Goal: Communication & Community: Answer question/provide support

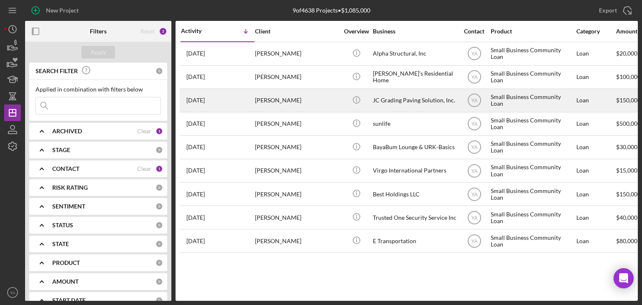
click at [383, 97] on div "JC Grading Paving Solution, Inc." at bounding box center [415, 100] width 84 height 22
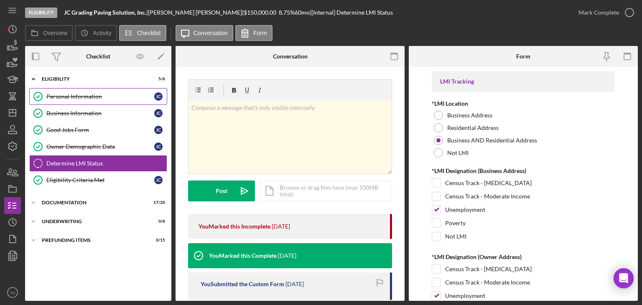
click at [78, 93] on div "Personal Information" at bounding box center [100, 96] width 108 height 7
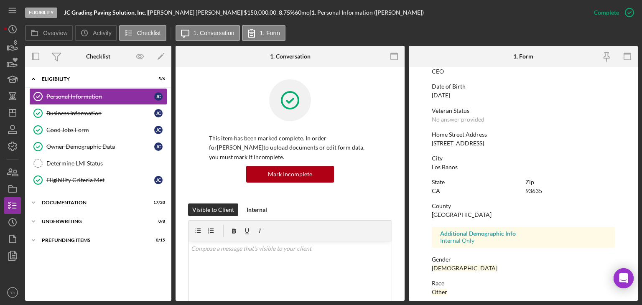
scroll to position [113, 0]
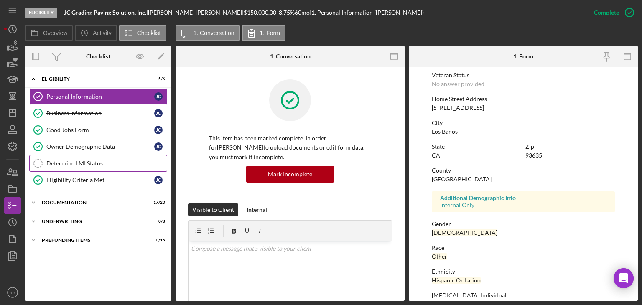
click at [78, 155] on link "Determine LMI Status Determine LMI Status" at bounding box center [98, 163] width 138 height 17
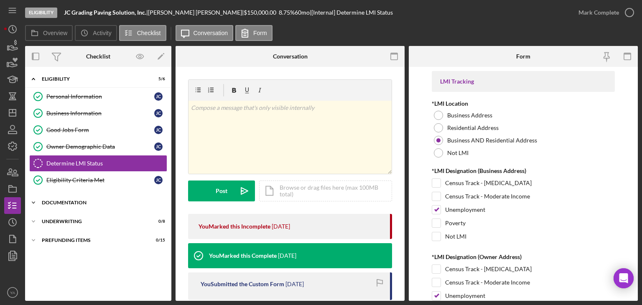
click at [89, 195] on div "Icon/Expander Documentation 17 / 20" at bounding box center [98, 202] width 146 height 17
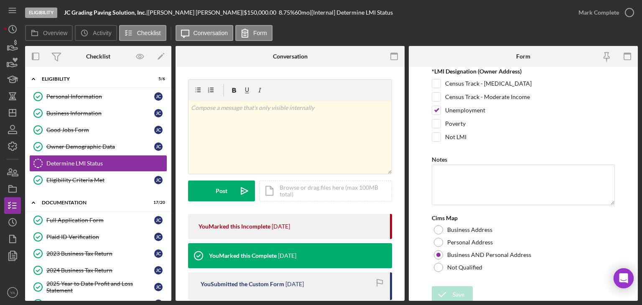
scroll to position [187, 0]
click at [619, 13] on icon "button" at bounding box center [629, 12] width 21 height 21
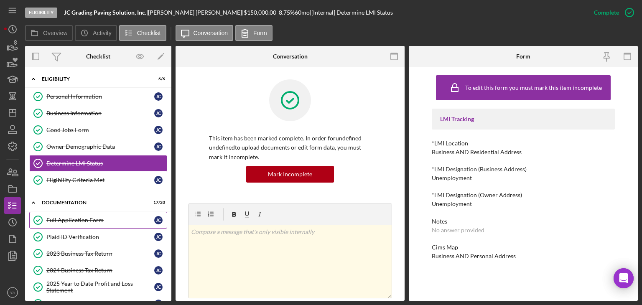
click at [110, 223] on link "Full Application Form Full Application Form [PERSON_NAME]" at bounding box center [98, 220] width 138 height 17
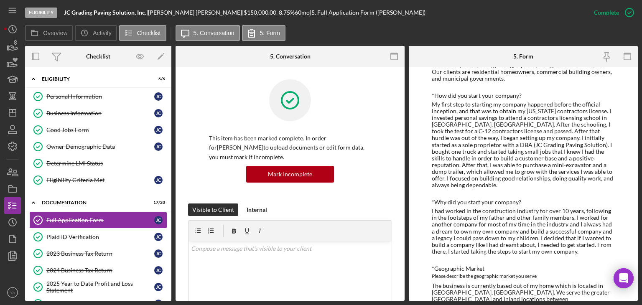
scroll to position [310, 0]
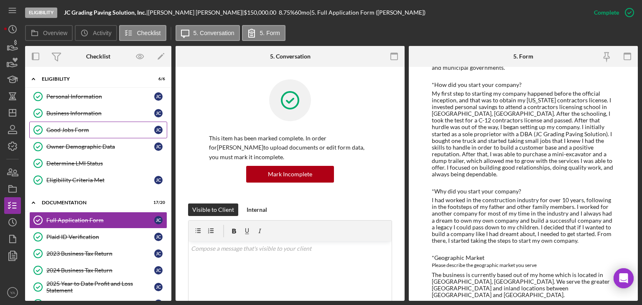
click at [79, 133] on link "Good Jobs Form Good Jobs Form [PERSON_NAME]" at bounding box center [98, 130] width 138 height 17
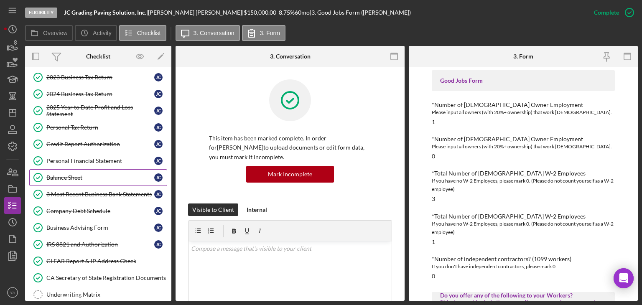
scroll to position [177, 0]
click at [113, 186] on link "3 Most Recent Business Bank Statements 3 Most Recent Business Bank Statements […" at bounding box center [98, 194] width 138 height 17
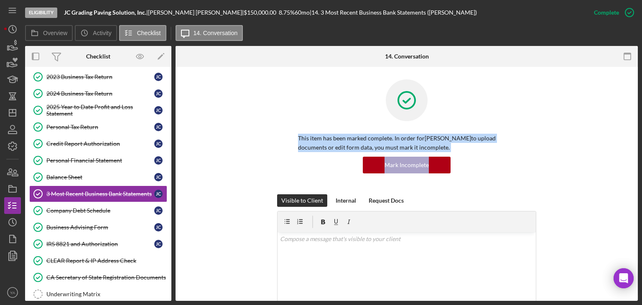
drag, startPoint x: 635, startPoint y: 132, endPoint x: 637, endPoint y: 160, distance: 27.6
click at [637, 160] on div "3 Most Recent Business Bank Statements 3 Most Recent Business Bank Statements T…" at bounding box center [407, 184] width 462 height 234
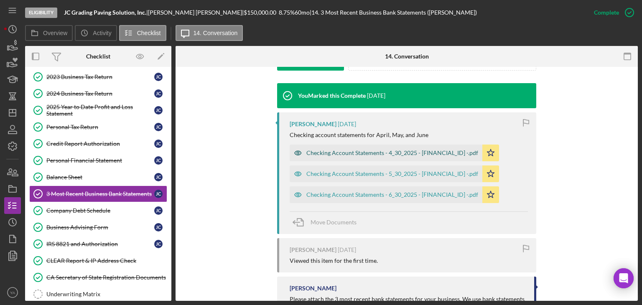
click at [374, 156] on div "Checking Account Statements - 4_30_2025 - [FINANCIAL_ID] -.pdf" at bounding box center [386, 153] width 193 height 17
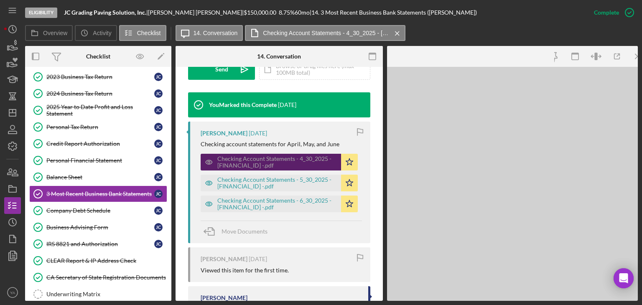
scroll to position [272, 0]
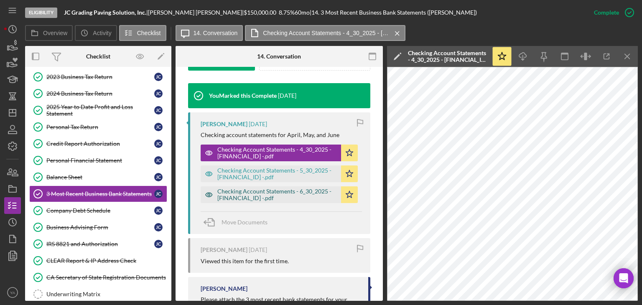
click at [305, 191] on div "Checking Account Statements - 6_30_2025 - [FINANCIAL_ID] -.pdf" at bounding box center [277, 194] width 120 height 13
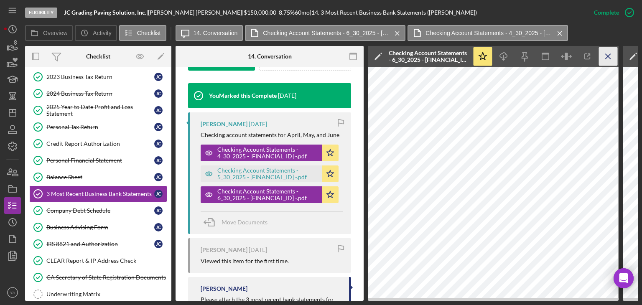
click at [614, 61] on icon "Icon/Menu Close" at bounding box center [608, 56] width 19 height 19
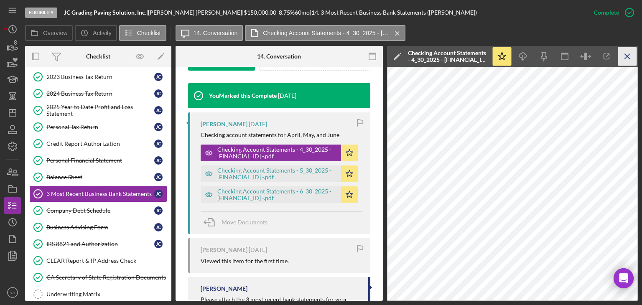
click at [620, 58] on icon "Icon/Menu Close" at bounding box center [627, 56] width 19 height 19
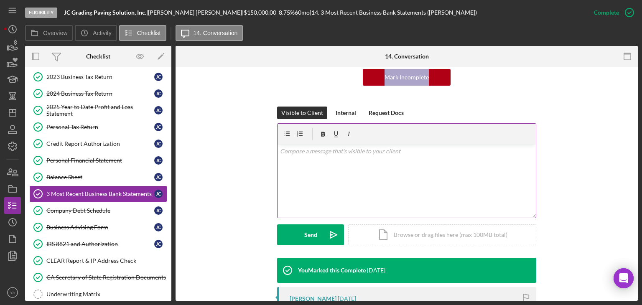
scroll to position [88, 0]
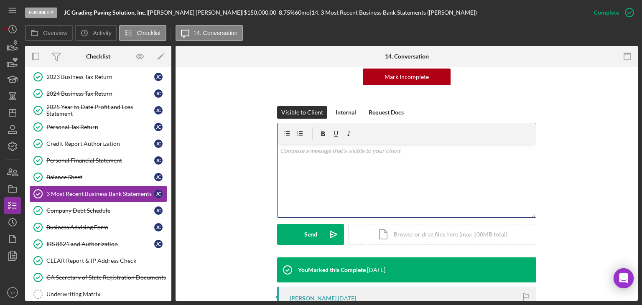
click at [405, 152] on p at bounding box center [407, 150] width 254 height 9
drag, startPoint x: 295, startPoint y: 150, endPoint x: 303, endPoint y: 148, distance: 8.2
click at [296, 150] on p "Hi, Please" at bounding box center [407, 155] width 254 height 19
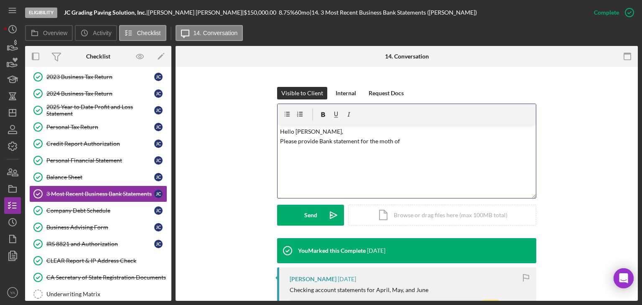
scroll to position [107, 0]
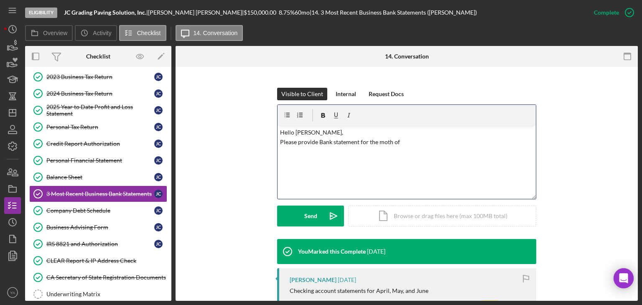
click at [388, 140] on p "Hello [PERSON_NAME], Please provide Bank statement for the moth of" at bounding box center [407, 137] width 254 height 19
click at [291, 143] on p "Hello [PERSON_NAME], Please provide Bank statement for the month of July." at bounding box center [407, 137] width 254 height 19
click at [348, 143] on p "Hello [PERSON_NAME], Could you please provide Bank statement for the month of J…" at bounding box center [407, 137] width 254 height 19
click at [461, 137] on p "Hello [PERSON_NAME], Could you please provide bank statement for the month of J…" at bounding box center [407, 137] width 254 height 19
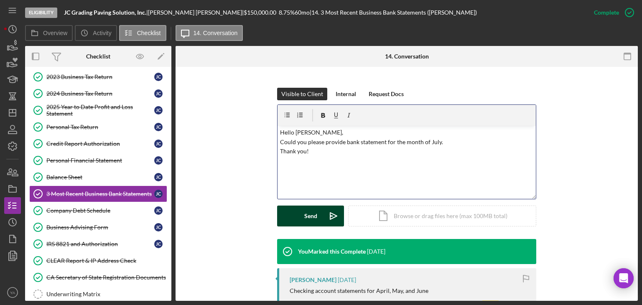
click at [318, 206] on button "Send Icon/icon-invite-send" at bounding box center [310, 216] width 67 height 21
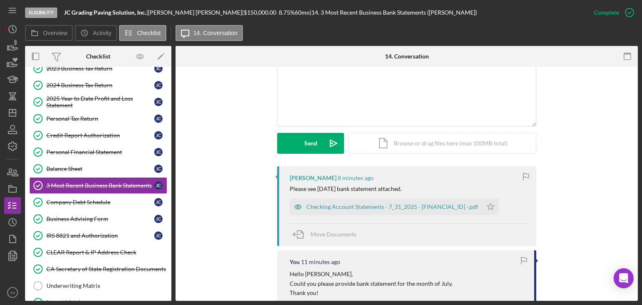
scroll to position [181, 0]
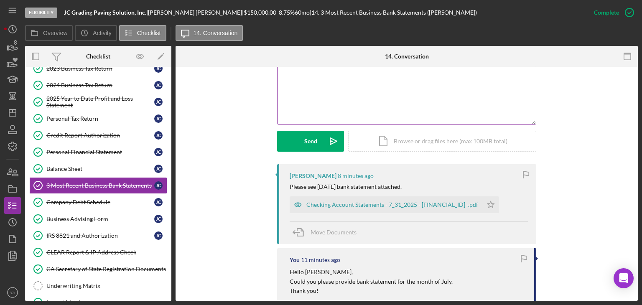
click at [458, 105] on div "v Color teal Color pink Remove color Add row above Add row below Add column bef…" at bounding box center [406, 87] width 258 height 73
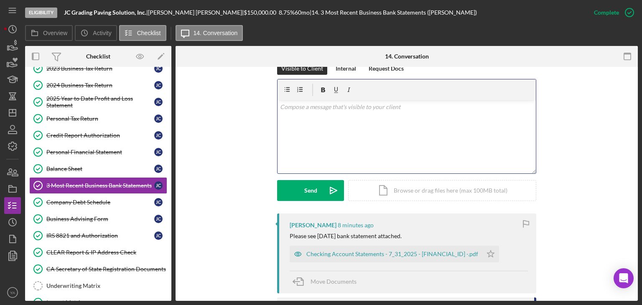
scroll to position [130, 0]
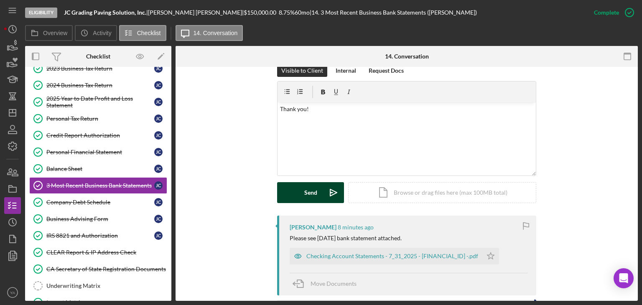
click at [318, 188] on button "Send Icon/icon-invite-send" at bounding box center [310, 192] width 67 height 21
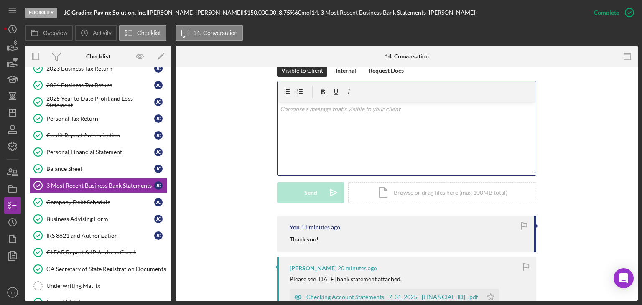
drag, startPoint x: 352, startPoint y: 127, endPoint x: 383, endPoint y: 203, distance: 81.7
click at [371, 200] on form "v Color teal Color pink Remove color Add row above Add row below Add column bef…" at bounding box center [406, 142] width 259 height 122
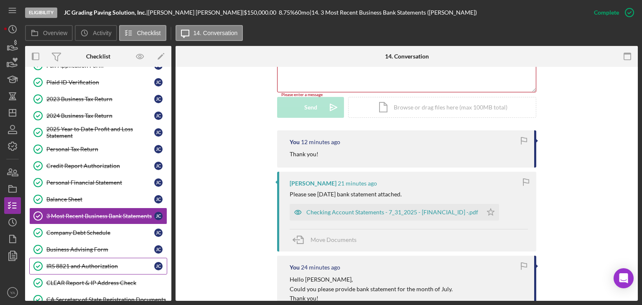
scroll to position [84, 0]
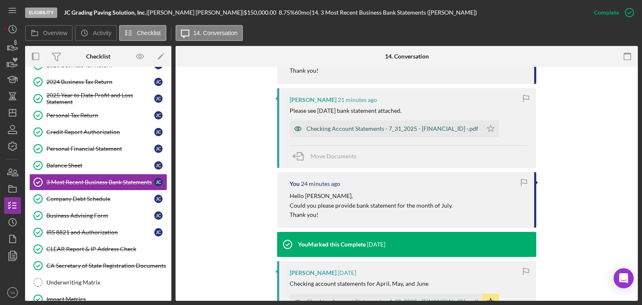
click at [380, 127] on div "Checking Account Statements - 7_31_2025 - 3505675955 -.pdf" at bounding box center [392, 128] width 172 height 7
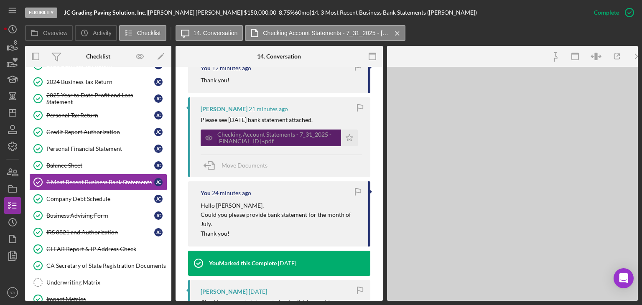
scroll to position [306, 0]
